Goal: Transaction & Acquisition: Purchase product/service

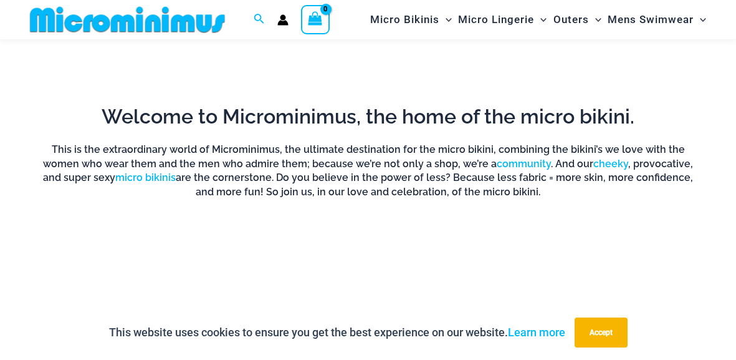
scroll to position [670, 0]
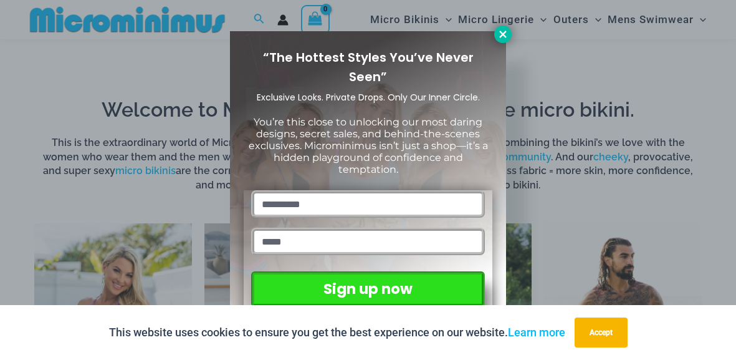
click at [503, 32] on icon at bounding box center [502, 34] width 11 height 11
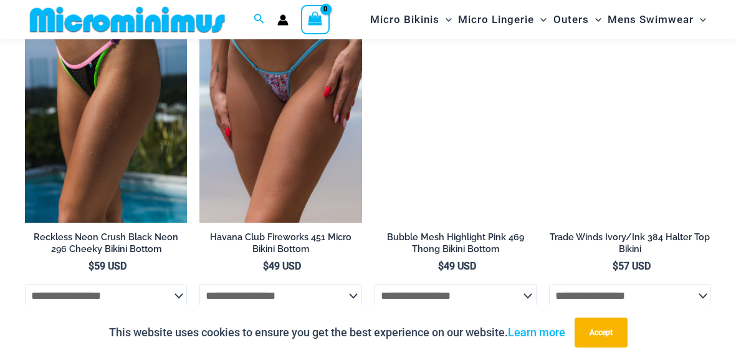
scroll to position [2957, 0]
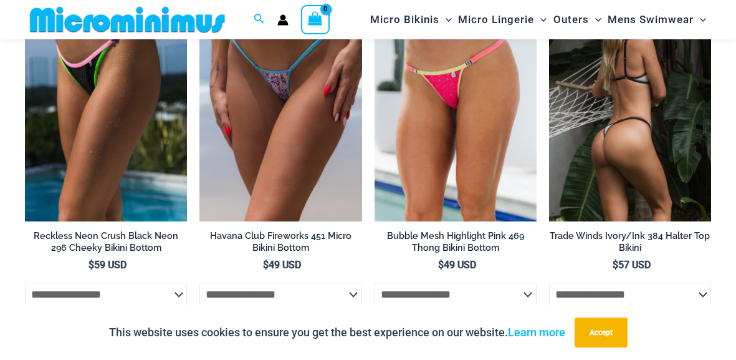
click at [656, 135] on img at bounding box center [630, 99] width 162 height 243
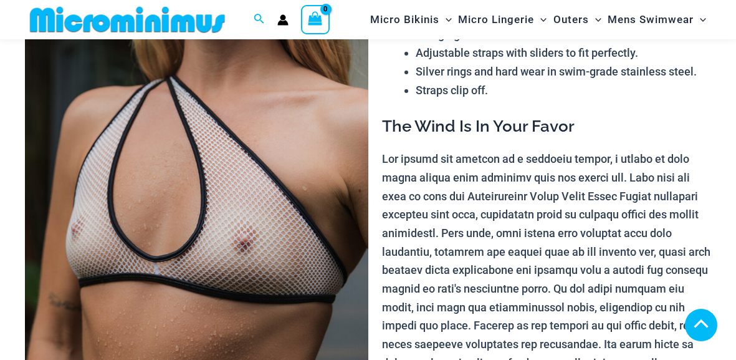
scroll to position [480, 0]
